Goal: Submit feedback/report problem: Submit feedback/report problem

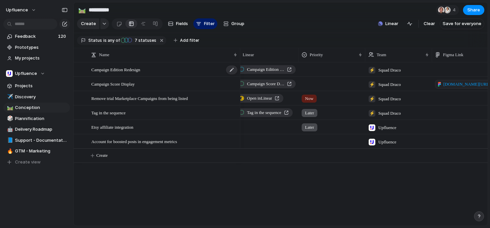
click at [160, 70] on div "Campaign Edition Redesign" at bounding box center [164, 70] width 147 height 14
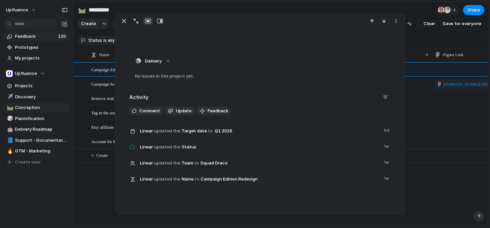
click at [39, 38] on span "Feedback" at bounding box center [35, 36] width 41 height 7
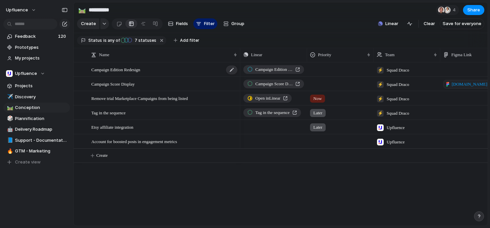
click at [181, 67] on div "Campaign Edition Redesign" at bounding box center [164, 70] width 147 height 14
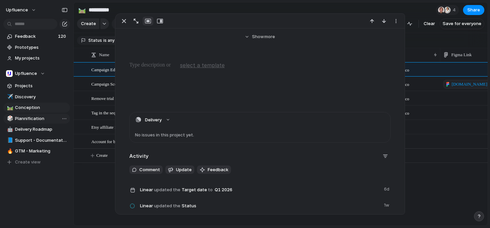
click at [40, 114] on link "🎲 Plannification" at bounding box center [36, 118] width 67 height 10
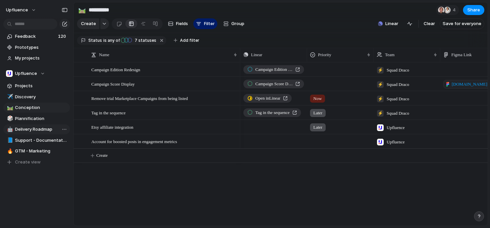
click at [46, 128] on span "Delivery Roadmap" at bounding box center [41, 129] width 53 height 7
type input "**********"
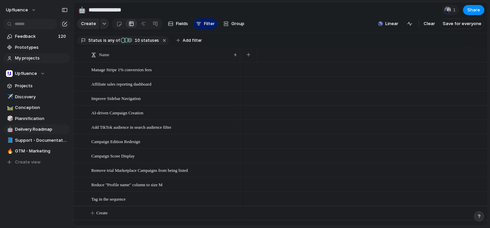
click at [38, 54] on link "My projects" at bounding box center [36, 58] width 67 height 10
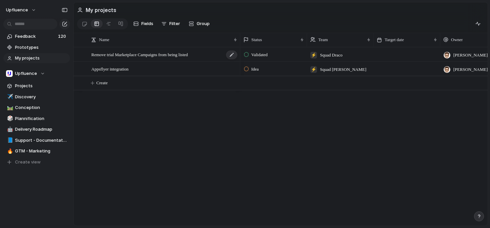
click at [139, 58] on div "Remove trial Marketplace Campaigns from being listed" at bounding box center [164, 55] width 147 height 14
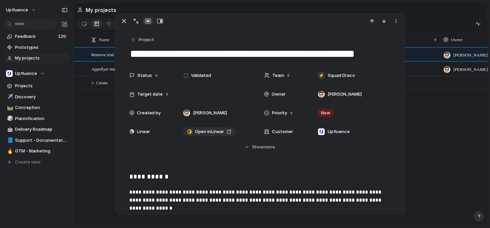
click at [99, 101] on div "Remove trial Marketplace Campaigns from being listed Appsflyer integration Vali…" at bounding box center [281, 136] width 414 height 178
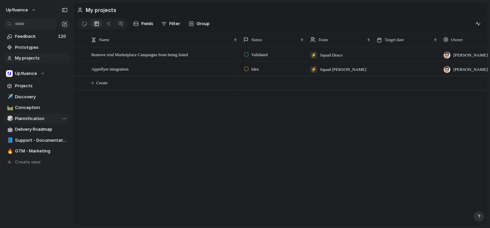
click at [31, 113] on link "🎲 Plannification" at bounding box center [36, 118] width 67 height 10
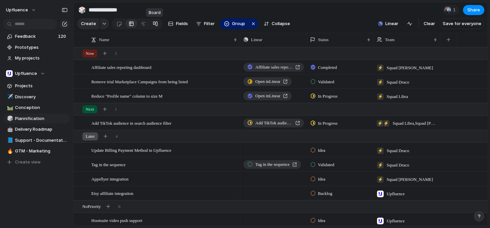
click at [156, 24] on div at bounding box center [155, 23] width 5 height 11
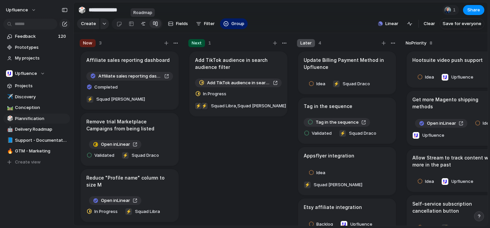
click at [142, 25] on div at bounding box center [143, 23] width 5 height 11
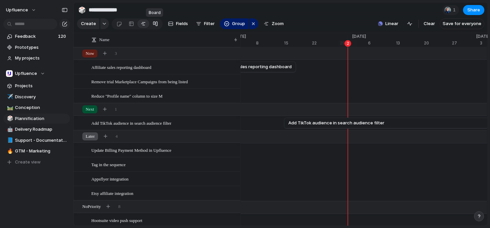
click at [153, 22] on div at bounding box center [155, 23] width 5 height 11
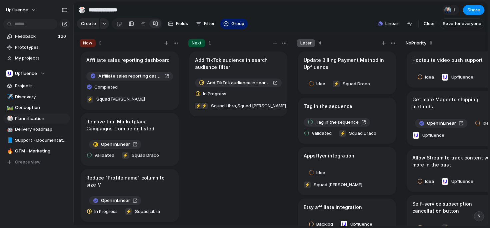
click at [130, 25] on div at bounding box center [131, 23] width 5 height 11
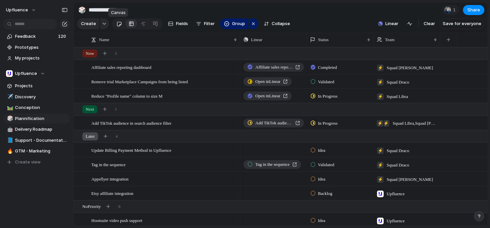
click at [117, 24] on div at bounding box center [119, 23] width 6 height 11
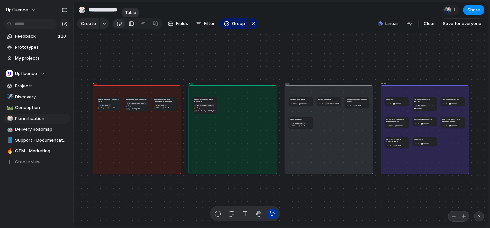
click at [130, 24] on div at bounding box center [131, 23] width 5 height 11
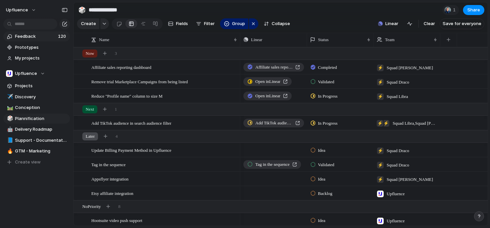
click at [47, 37] on span "Feedback" at bounding box center [35, 36] width 41 height 7
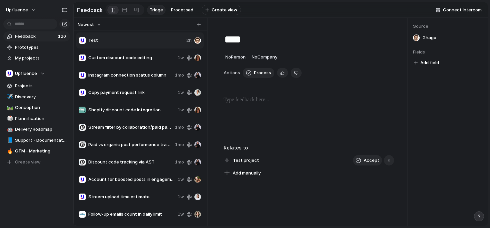
click at [122, 73] on span "Instagram connection status column" at bounding box center [130, 75] width 84 height 7
type textarea "**********"
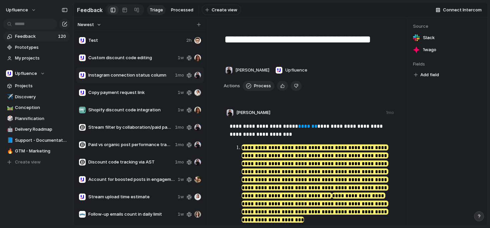
click at [284, 154] on mark "**********" at bounding box center [315, 171] width 147 height 54
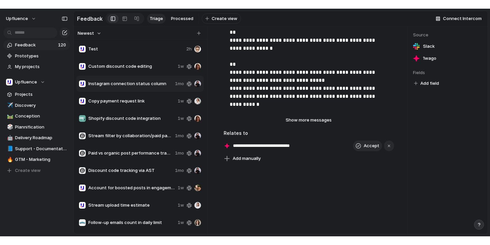
scroll to position [522, 0]
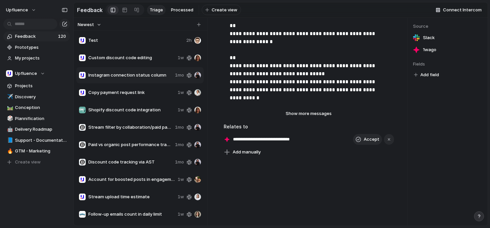
drag, startPoint x: 225, startPoint y: 126, endPoint x: 307, endPoint y: 136, distance: 82.8
click at [308, 136] on div "**********" at bounding box center [309, 140] width 171 height 34
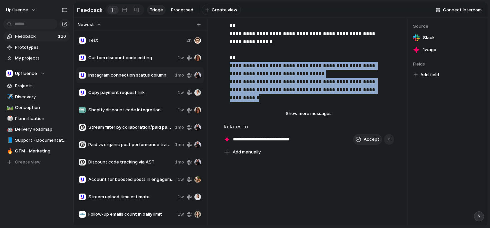
drag, startPoint x: 231, startPoint y: 59, endPoint x: 257, endPoint y: 92, distance: 42.1
drag, startPoint x: 228, startPoint y: 56, endPoint x: 259, endPoint y: 89, distance: 44.8
